Goal: Check status: Check status

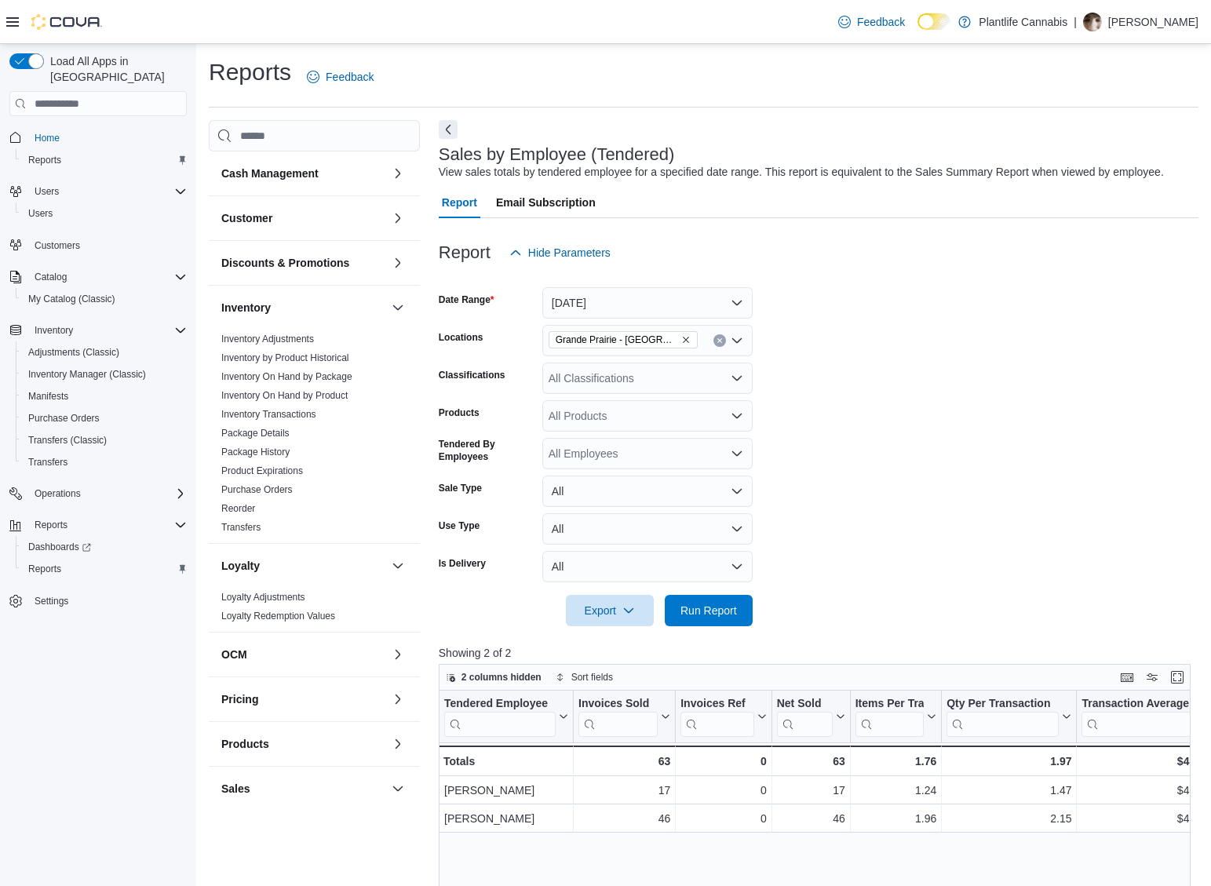
scroll to position [415, 0]
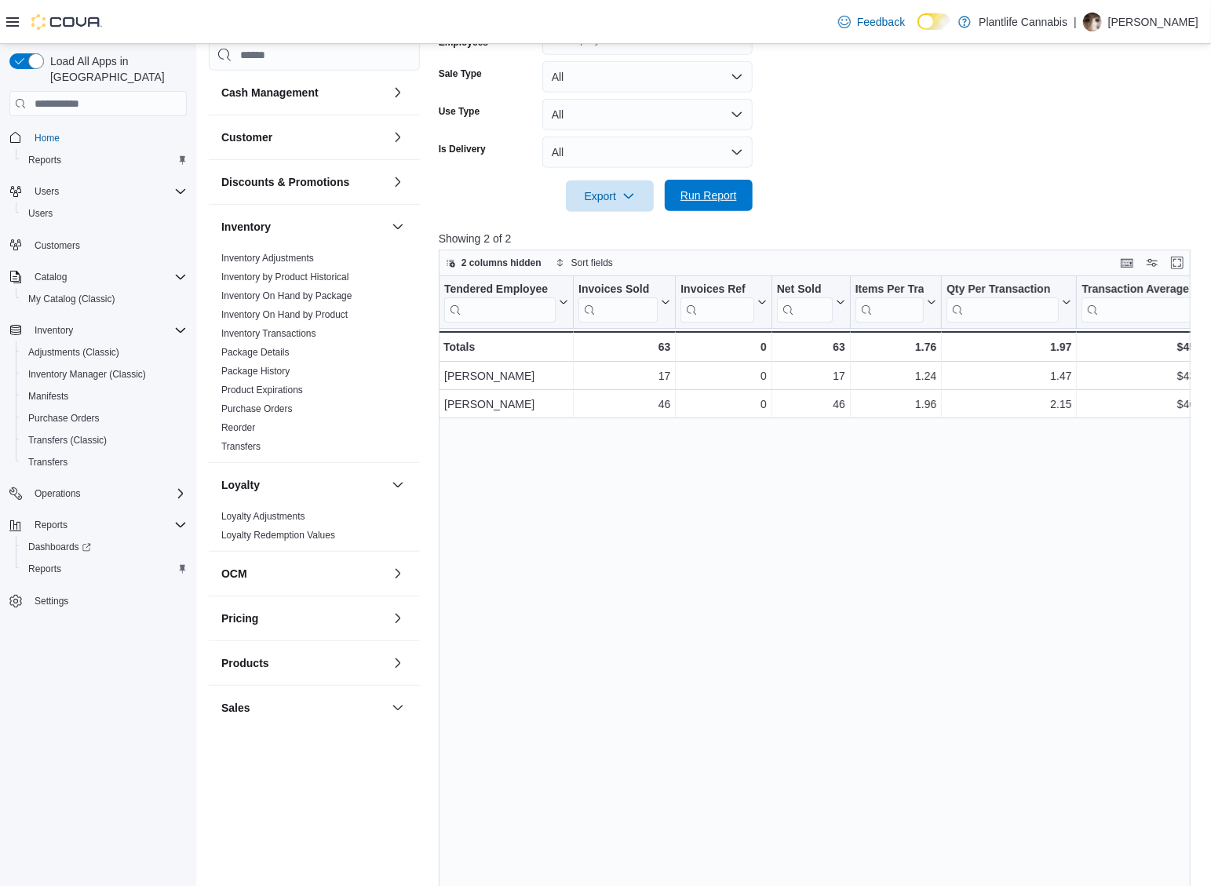
click at [723, 201] on span "Run Report" at bounding box center [709, 196] width 57 height 16
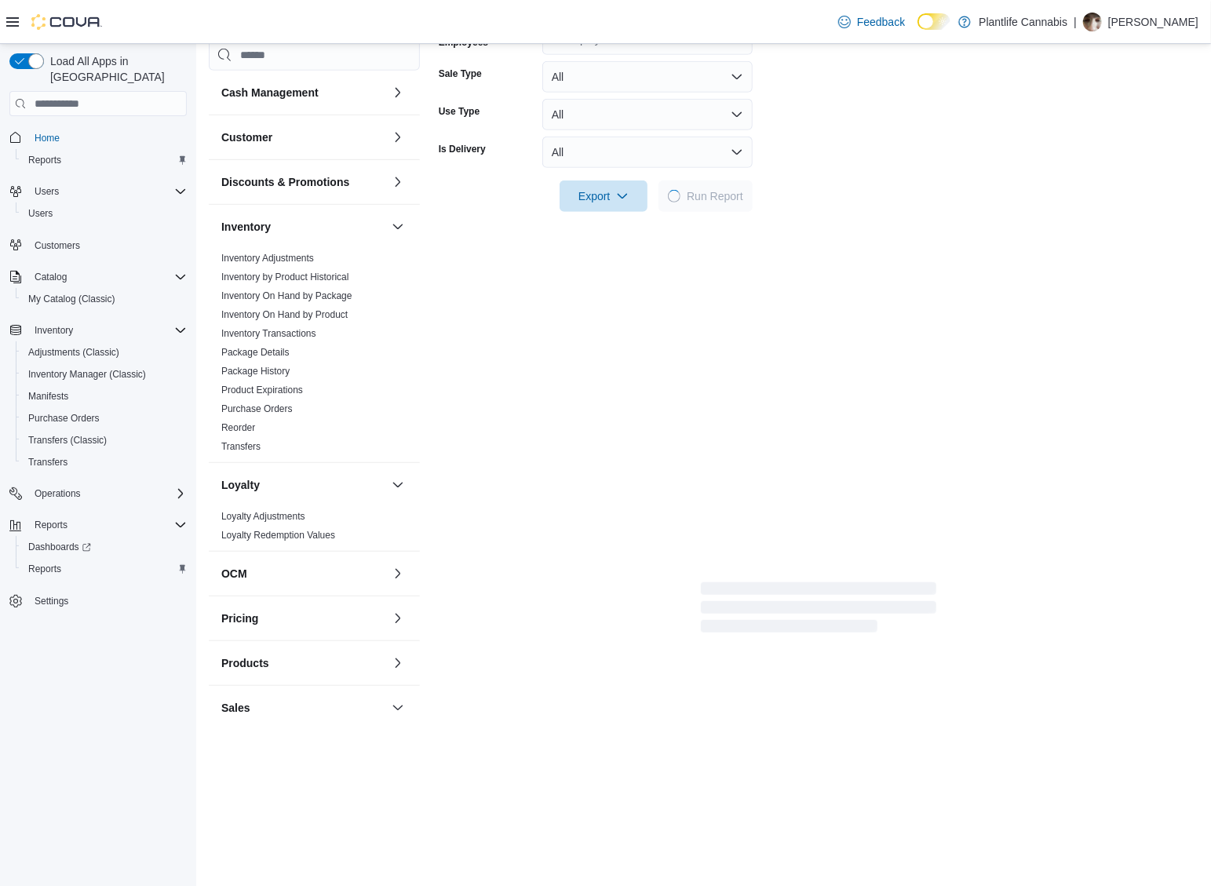
click at [732, 215] on div "Report Hide Parameters Date Range [DATE] Locations [GEOGRAPHIC_DATA] - [GEOGRAP…" at bounding box center [819, 220] width 760 height 832
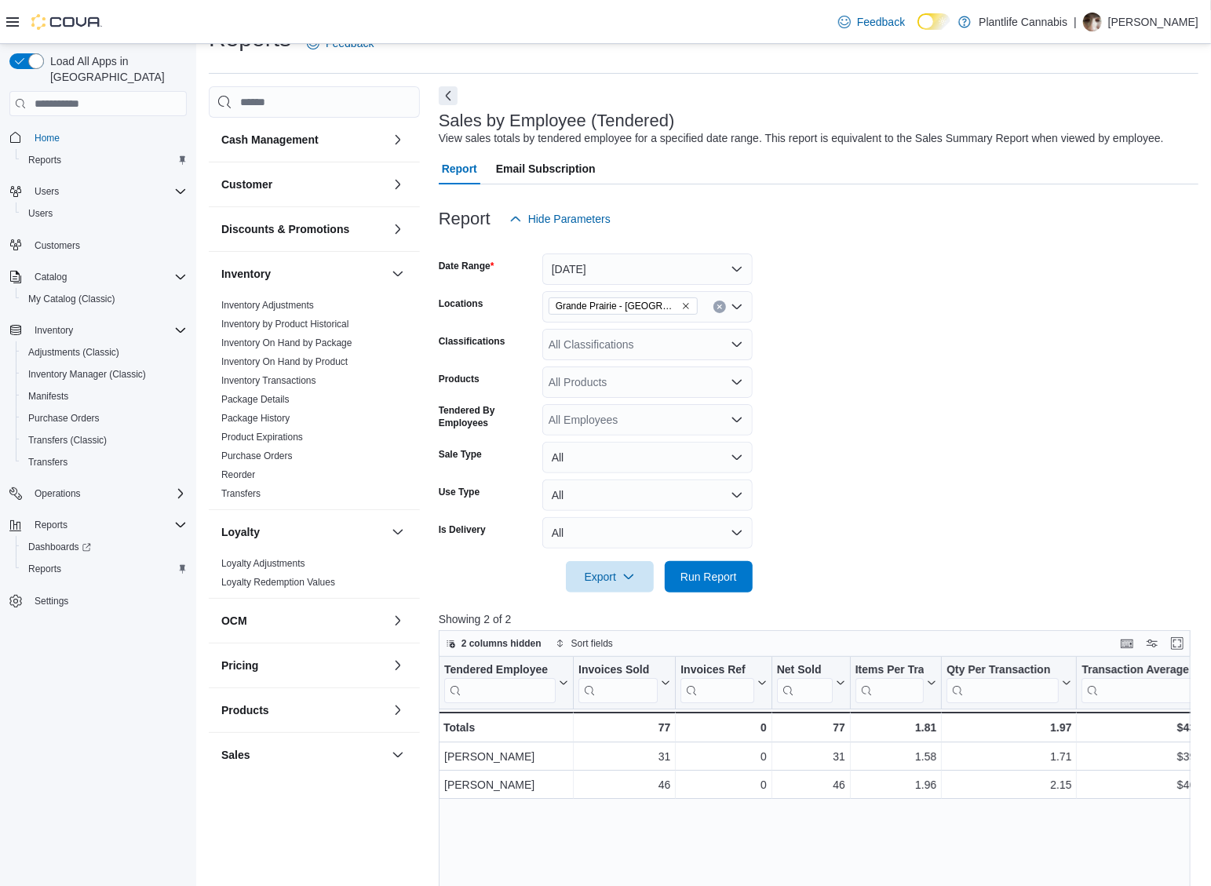
scroll to position [16, 0]
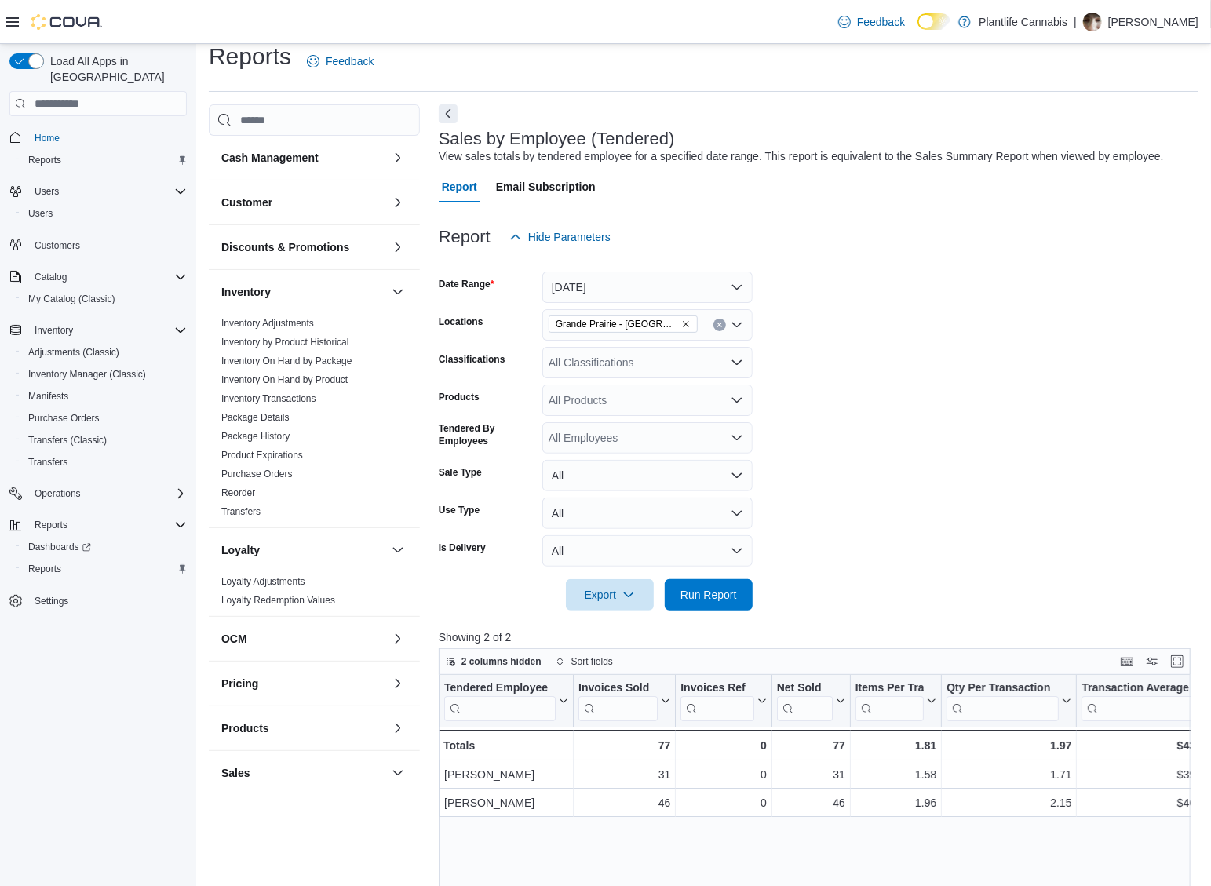
drag, startPoint x: 615, startPoint y: 264, endPoint x: 615, endPoint y: 290, distance: 26.7
click at [614, 265] on div at bounding box center [819, 262] width 760 height 19
click at [615, 290] on button "[DATE]" at bounding box center [647, 287] width 210 height 31
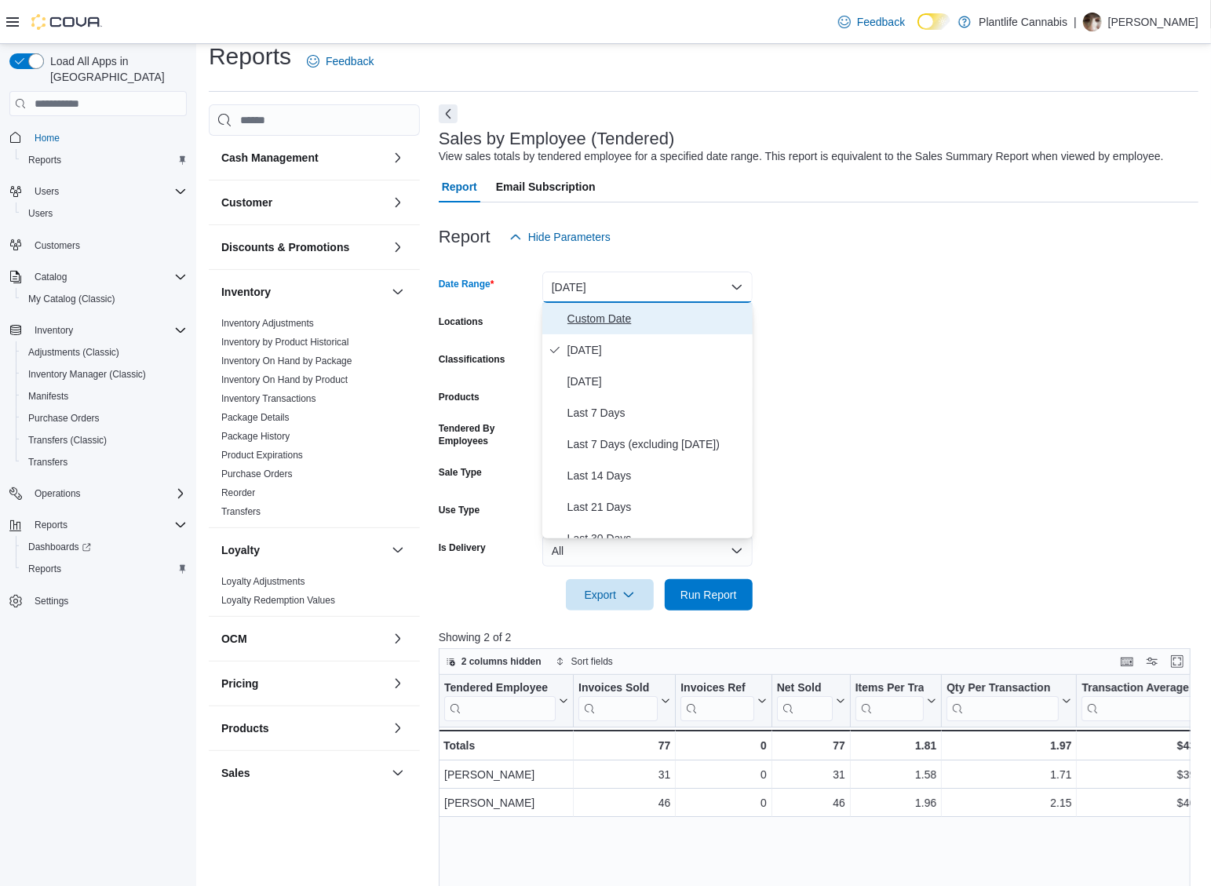
click at [634, 329] on button "Custom Date" at bounding box center [647, 318] width 210 height 31
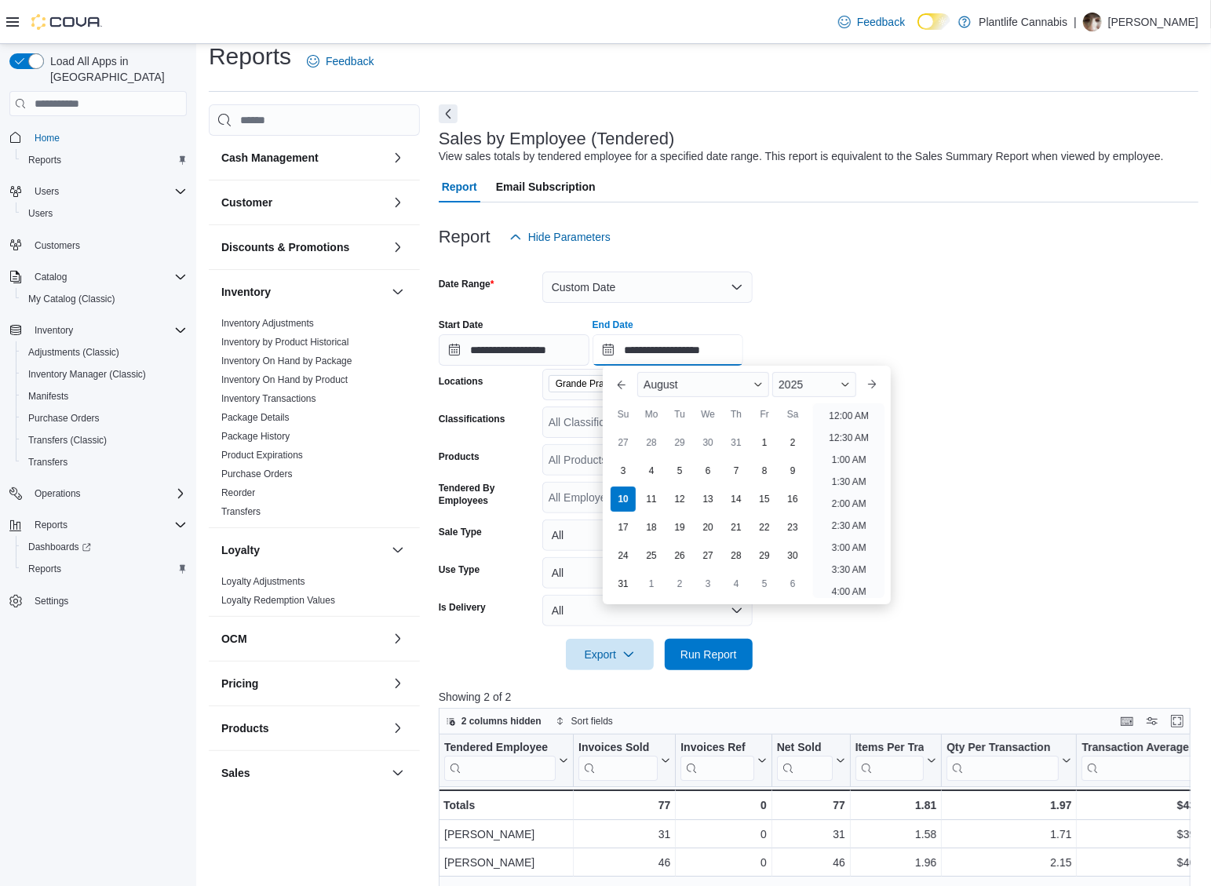
click at [702, 351] on input "**********" at bounding box center [668, 349] width 151 height 31
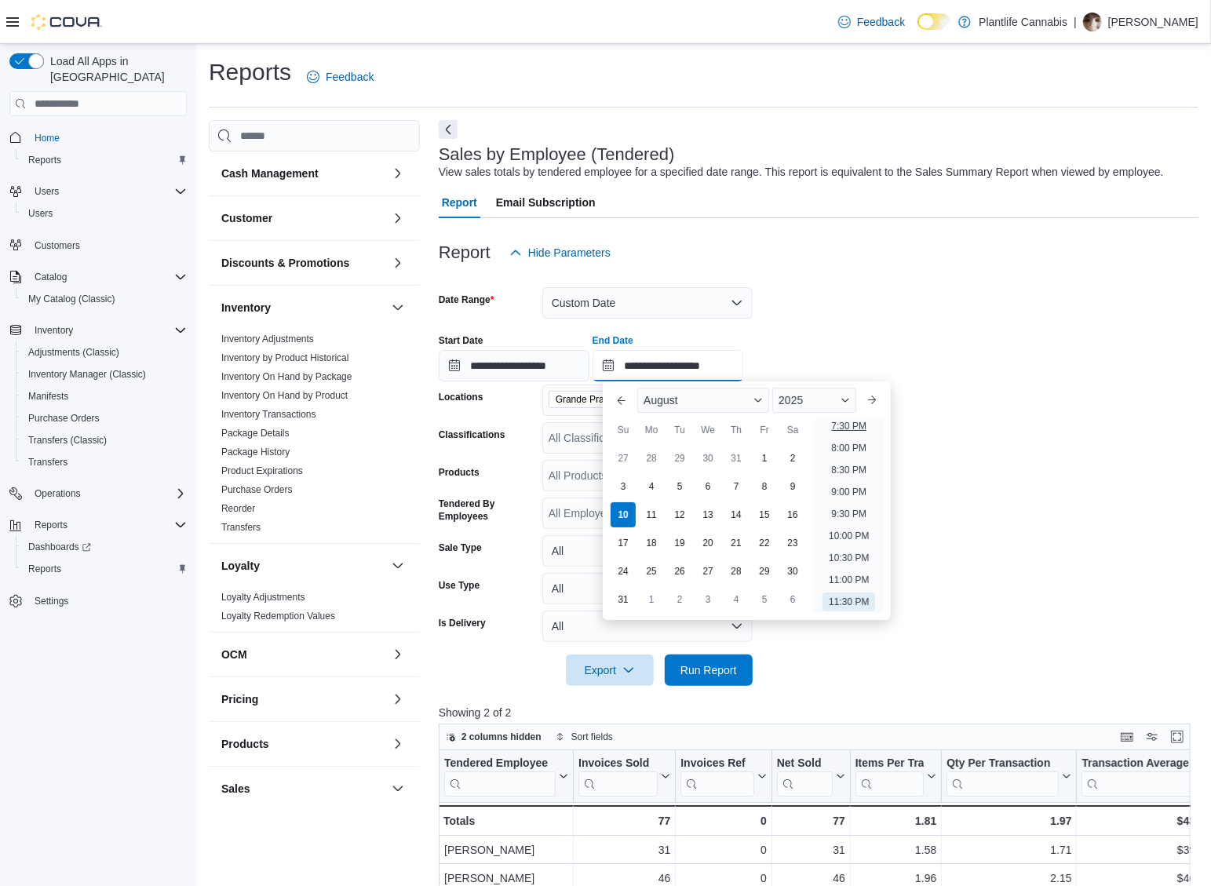
scroll to position [816, 0]
drag, startPoint x: 836, startPoint y: 447, endPoint x: 823, endPoint y: 496, distance: 51.2
click at [836, 447] on li "7:00 PM" at bounding box center [849, 451] width 48 height 19
type input "**********"
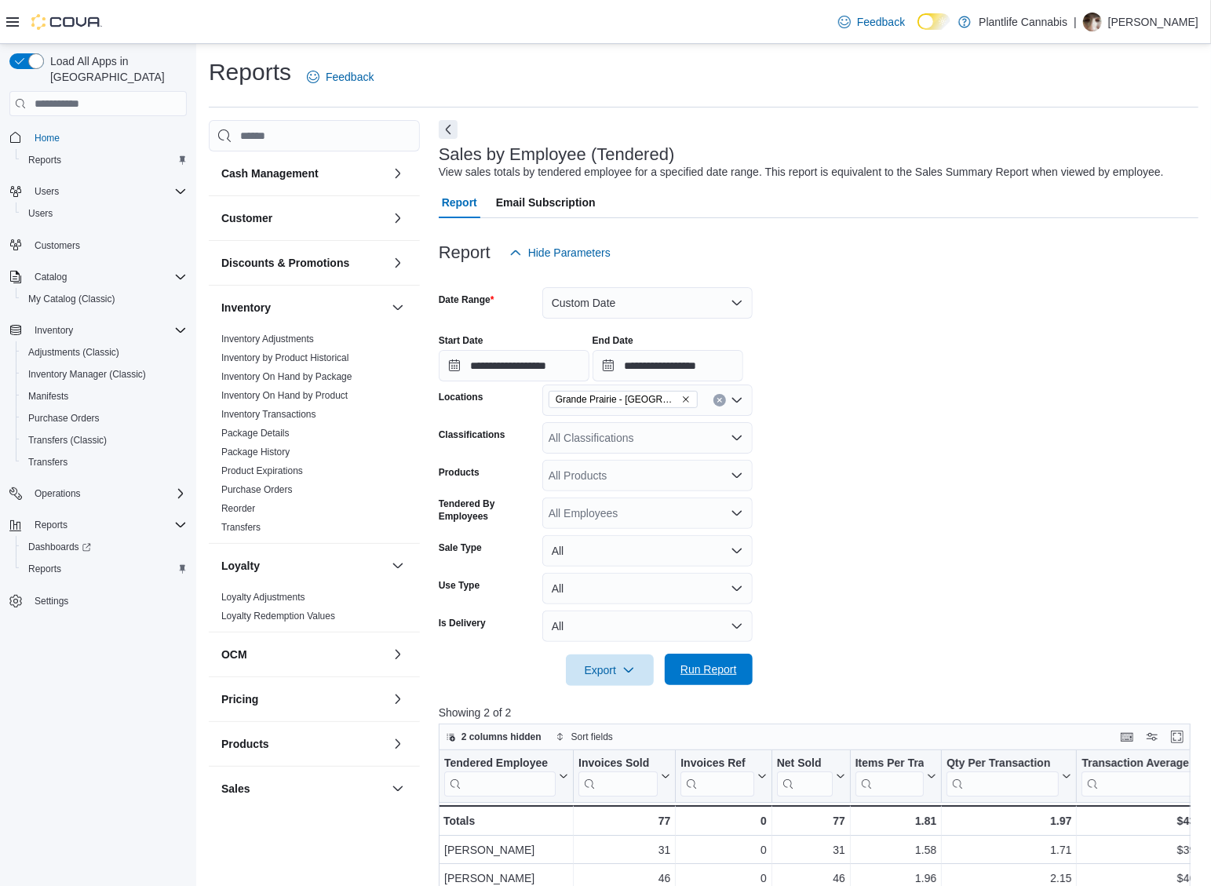
click at [716, 667] on span "Run Report" at bounding box center [709, 670] width 57 height 16
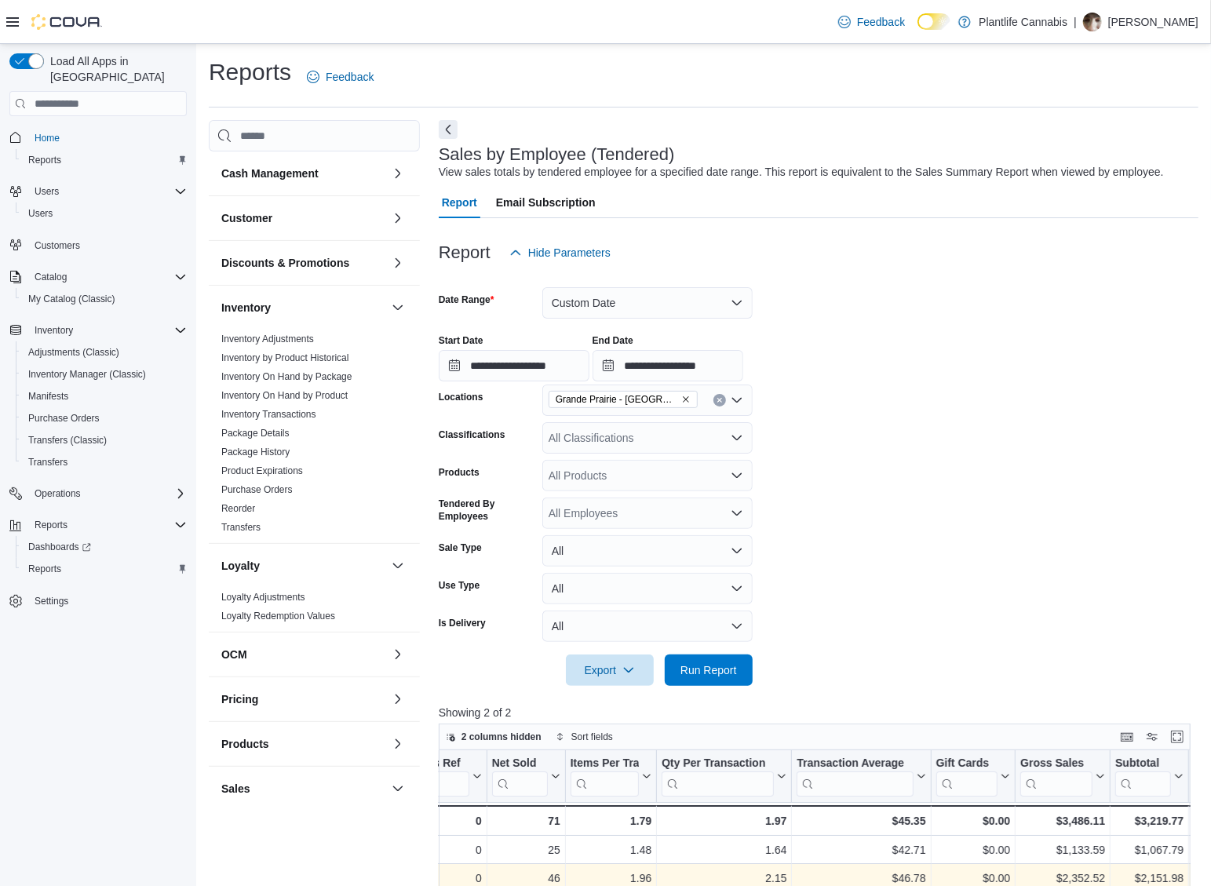
scroll to position [0, 418]
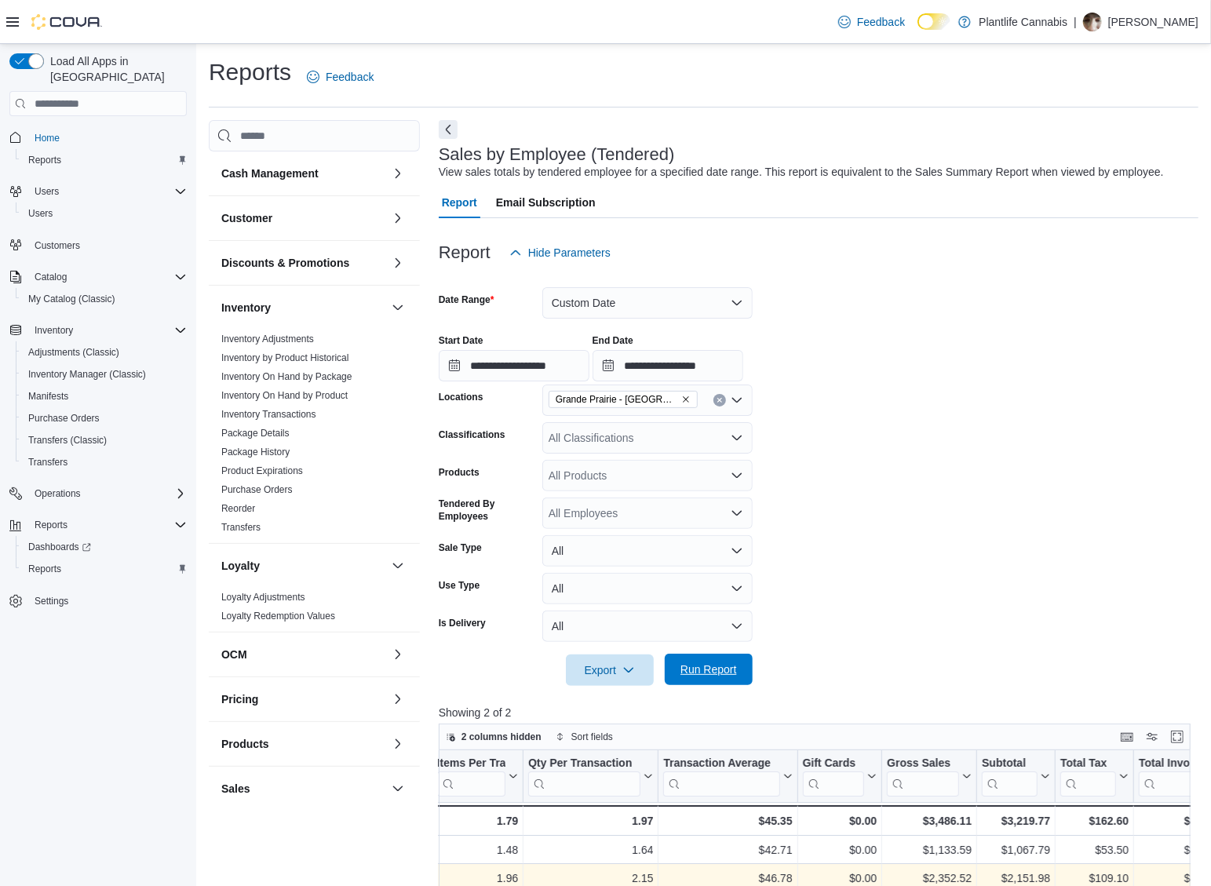
drag, startPoint x: 729, startPoint y: 671, endPoint x: 722, endPoint y: 663, distance: 11.2
click at [729, 671] on span "Run Report" at bounding box center [709, 670] width 57 height 16
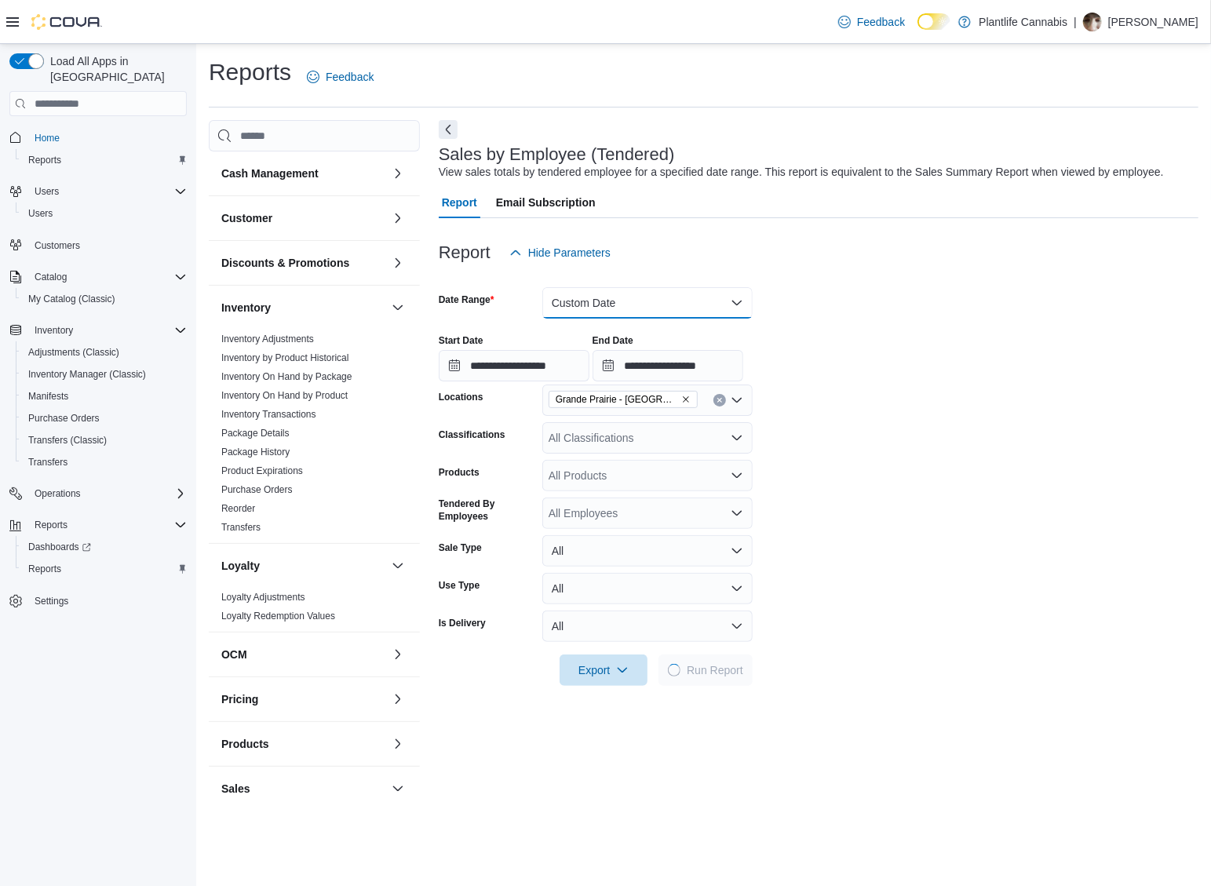
click at [645, 298] on button "Custom Date" at bounding box center [647, 302] width 210 height 31
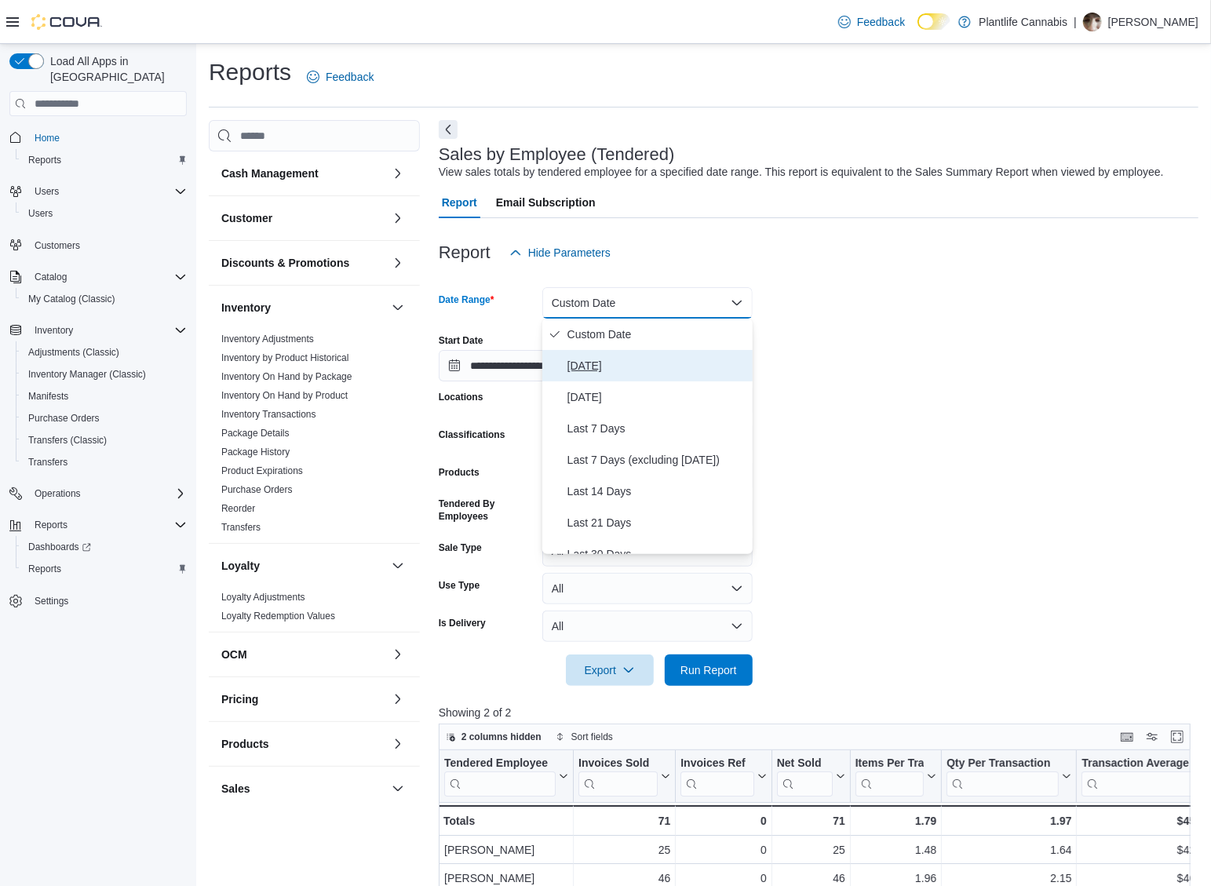
click at [663, 364] on span "[DATE]" at bounding box center [657, 365] width 179 height 19
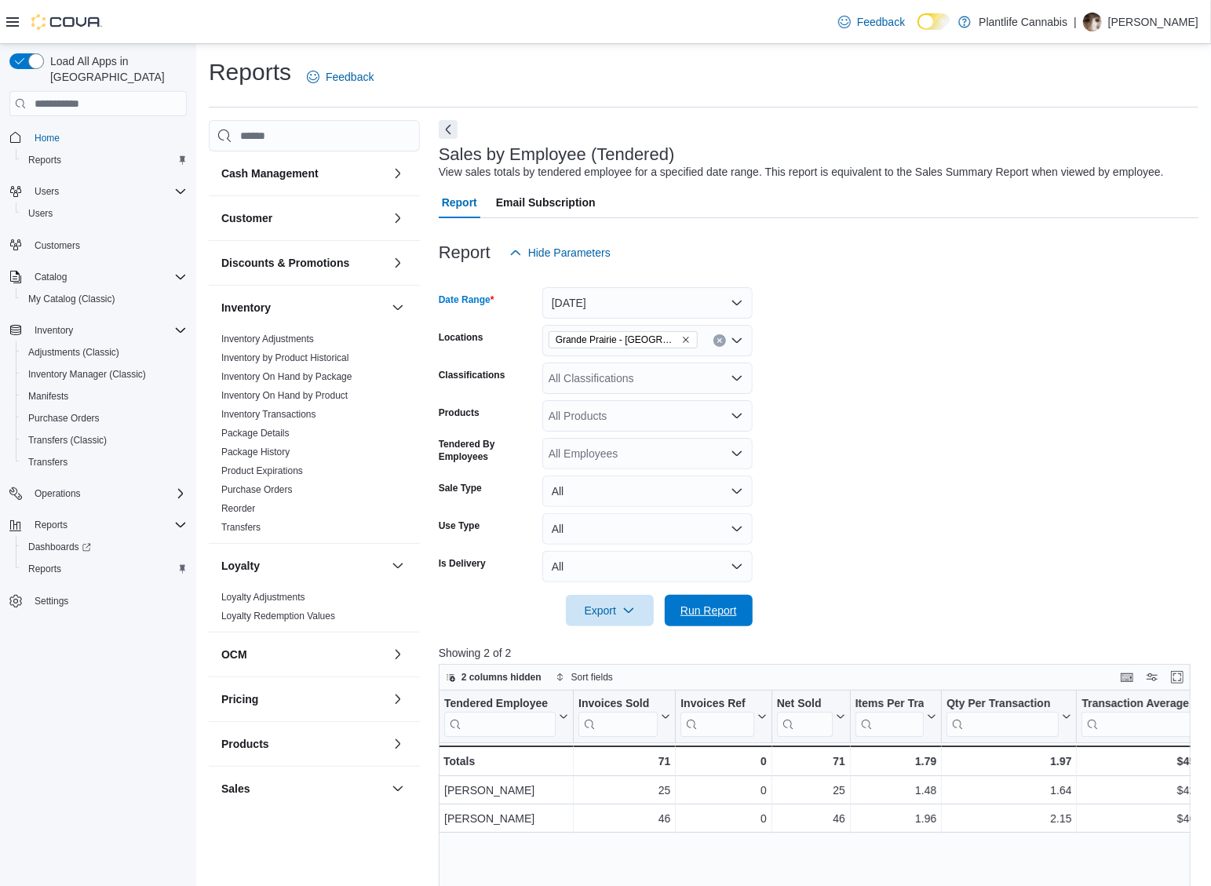
drag, startPoint x: 732, startPoint y: 607, endPoint x: 739, endPoint y: 641, distance: 35.1
click at [732, 608] on span "Run Report" at bounding box center [709, 611] width 57 height 16
